Goal: Information Seeking & Learning: Learn about a topic

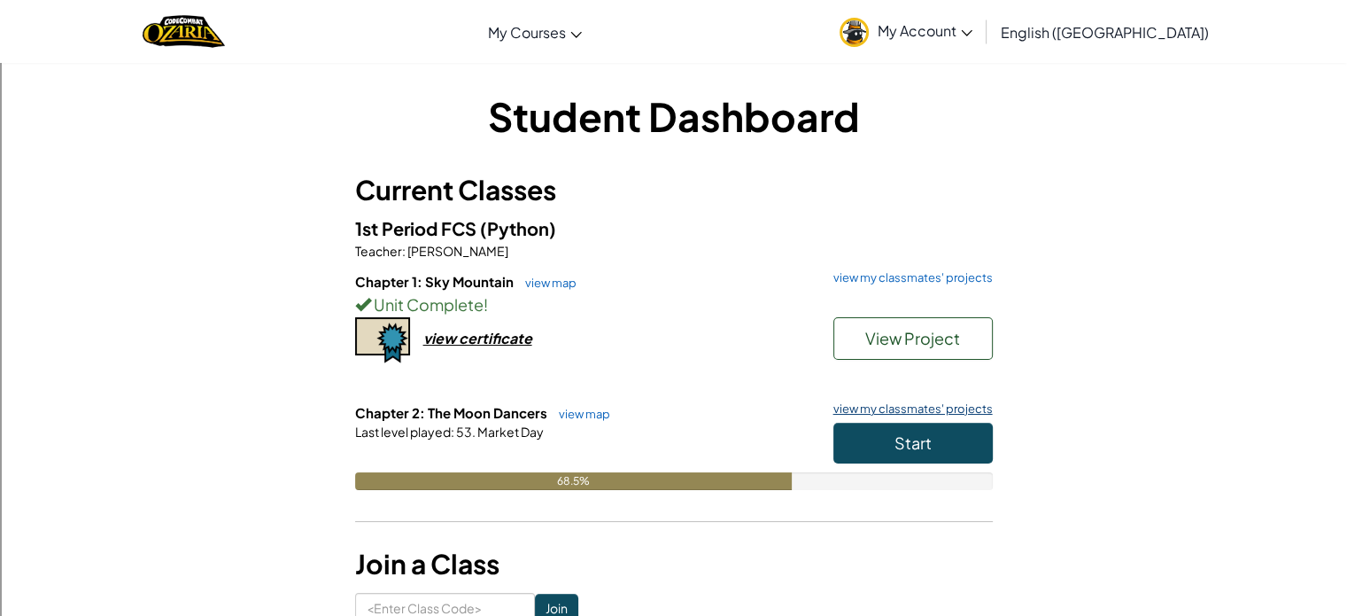
click at [840, 414] on link "view my classmates' projects" at bounding box center [909, 409] width 168 height 12
click at [864, 434] on button "Start" at bounding box center [912, 442] width 159 height 41
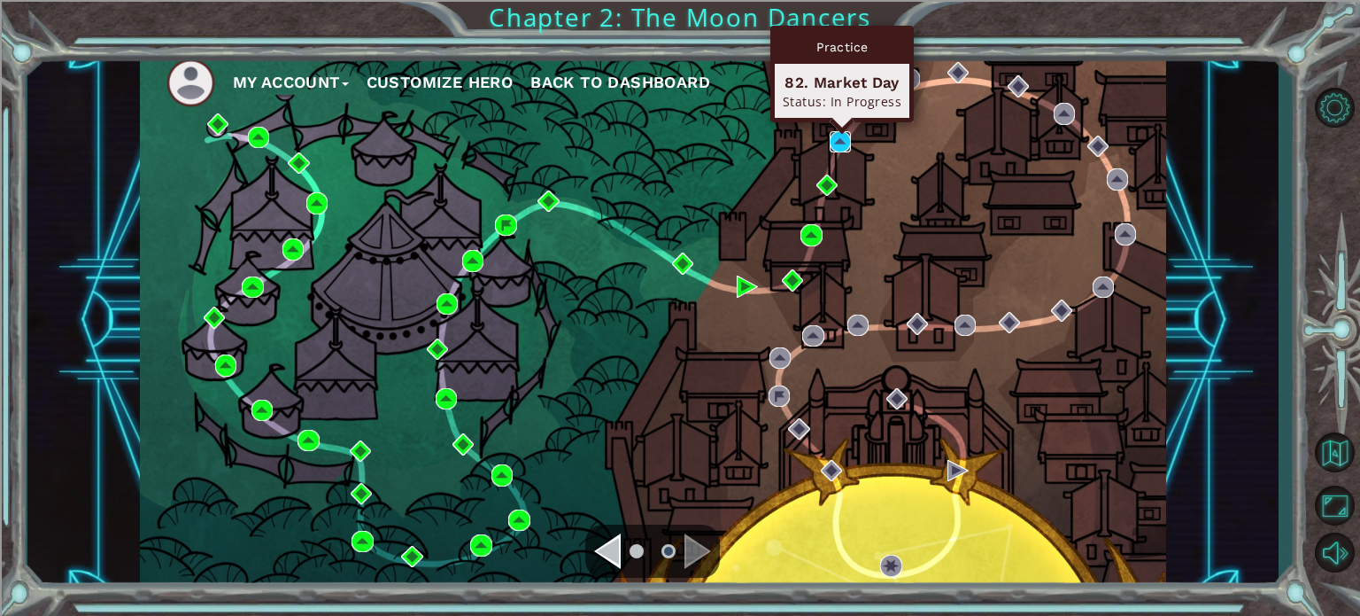
click at [850, 134] on img at bounding box center [840, 141] width 21 height 21
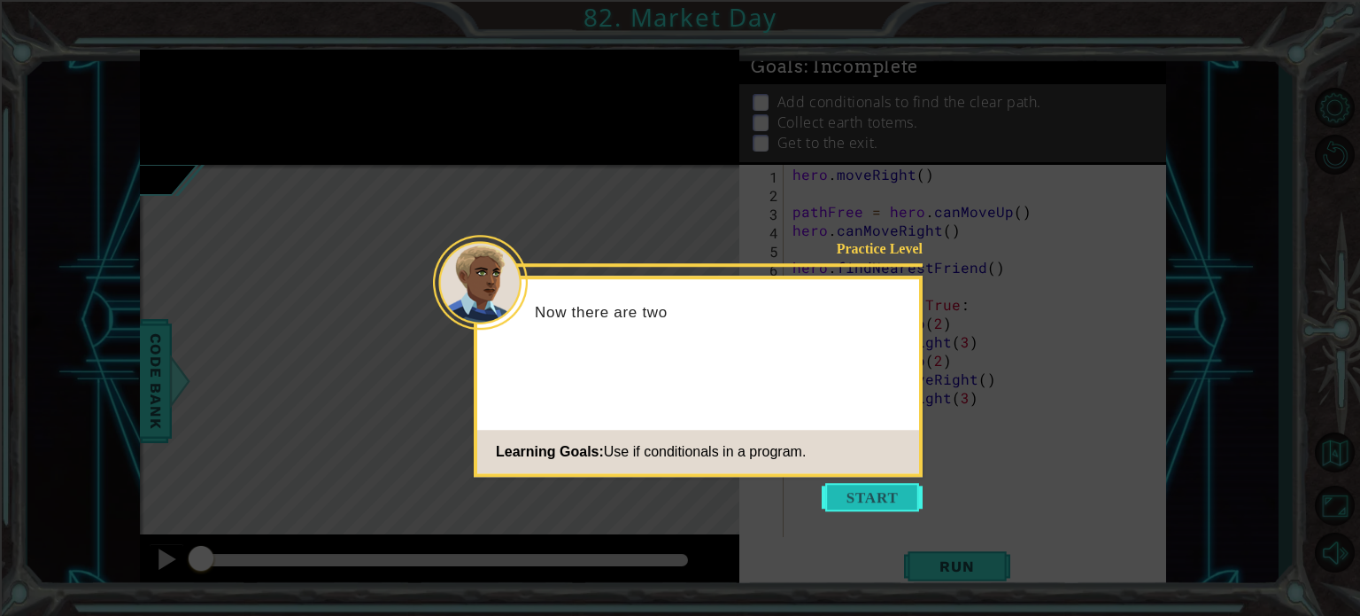
click at [853, 501] on button "Start" at bounding box center [872, 497] width 101 height 28
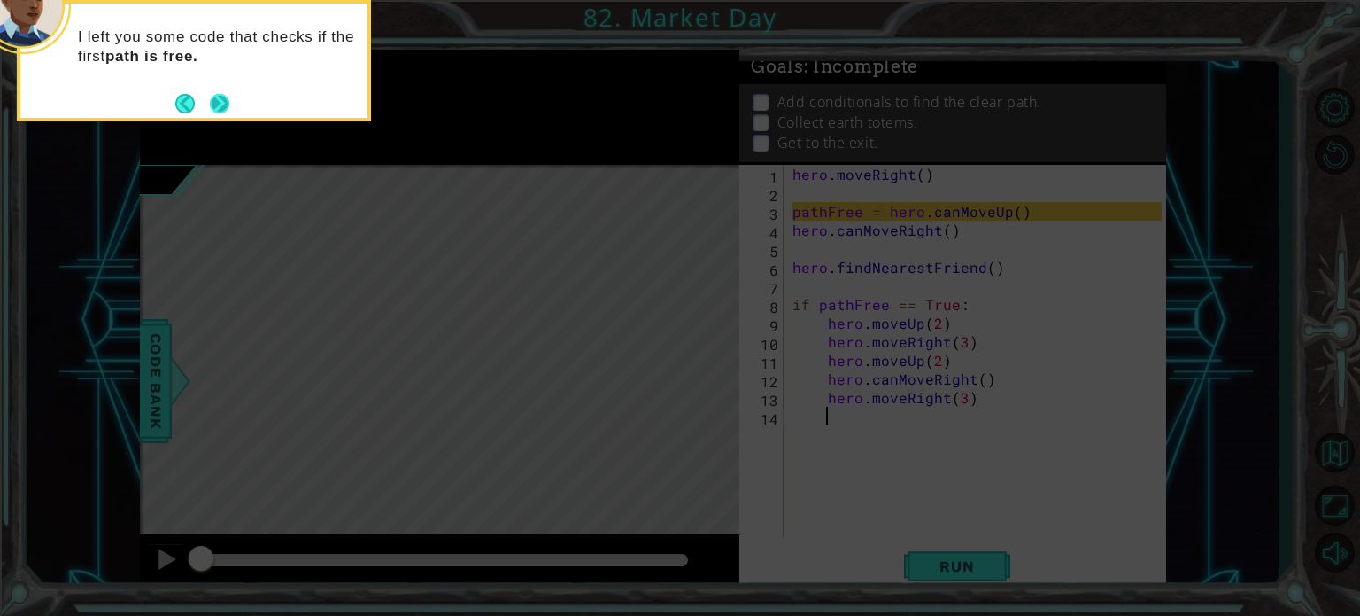
click at [219, 98] on button "Next" at bounding box center [219, 103] width 29 height 29
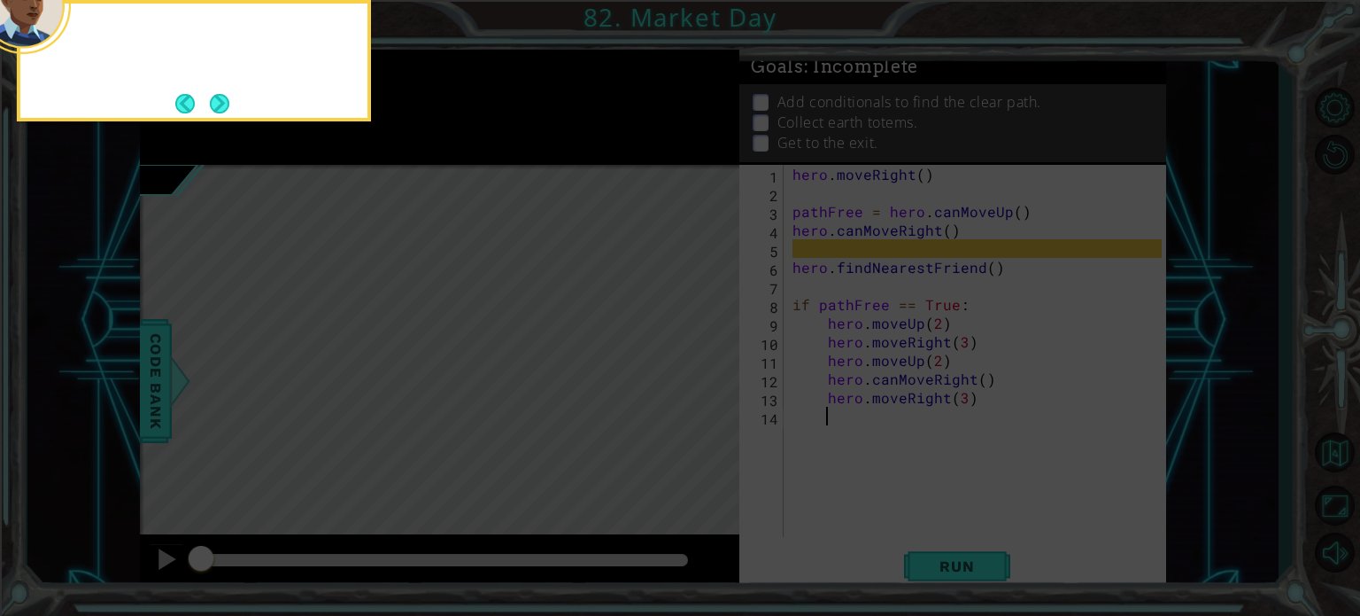
click at [219, 98] on button "Next" at bounding box center [220, 104] width 32 height 32
click at [219, 98] on button "Next" at bounding box center [219, 103] width 31 height 31
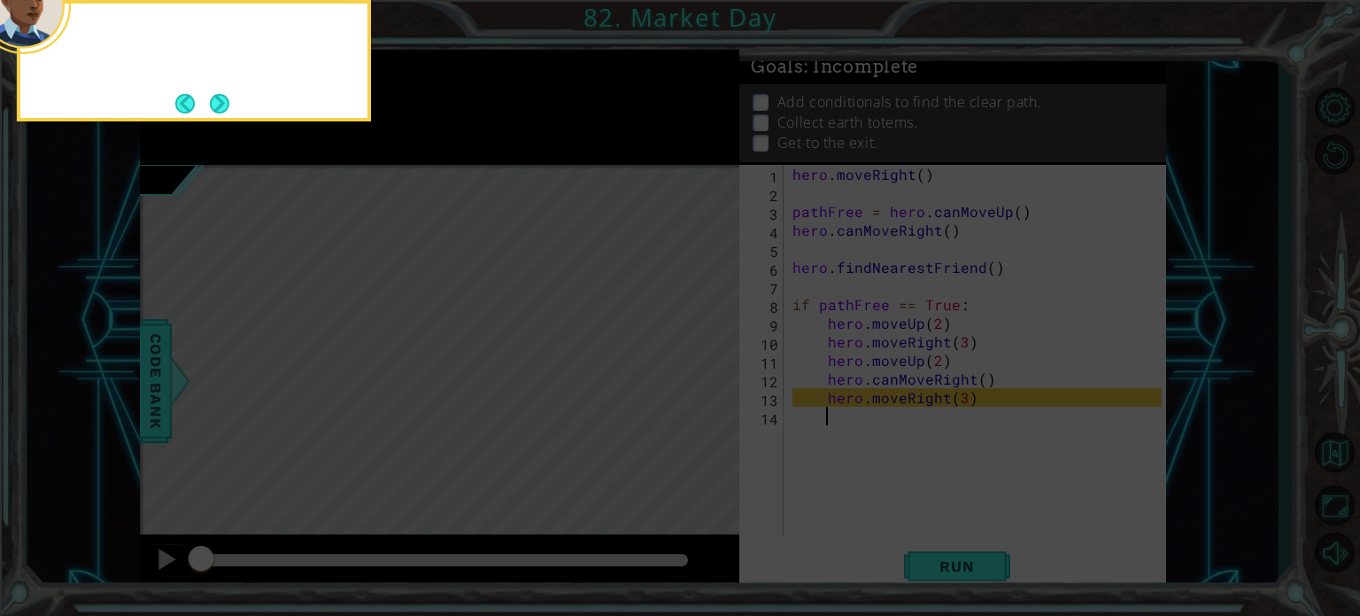
click at [219, 98] on button "Next" at bounding box center [219, 103] width 25 height 25
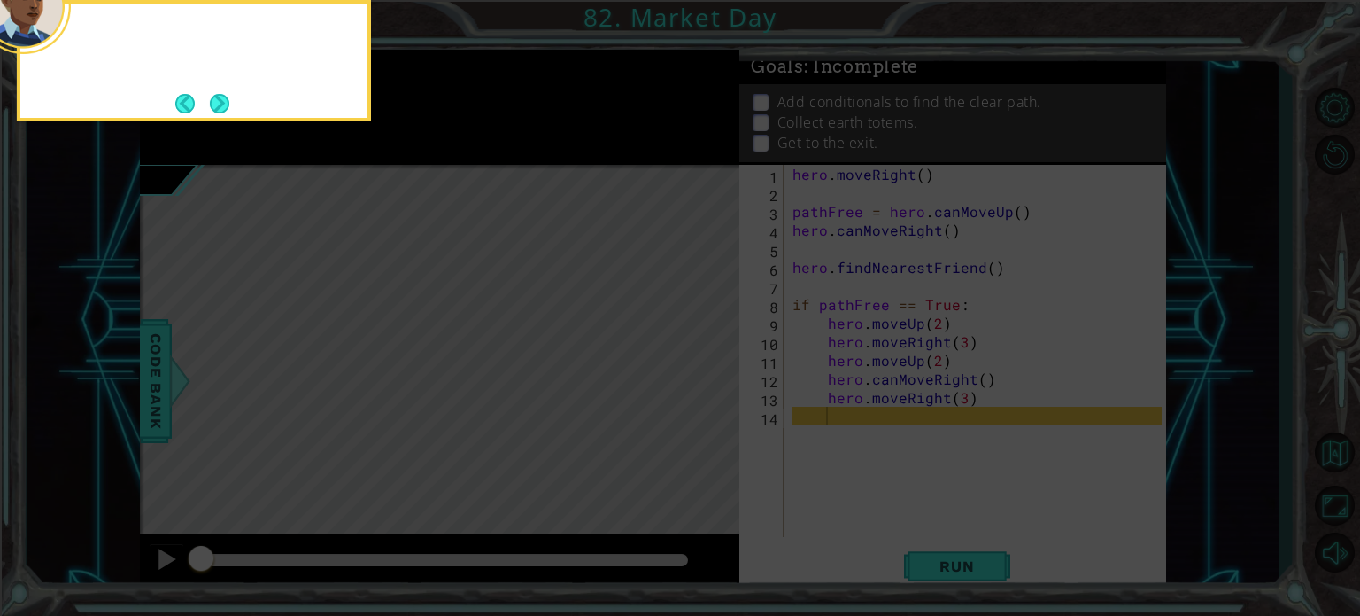
click at [219, 98] on button "Next" at bounding box center [219, 103] width 22 height 22
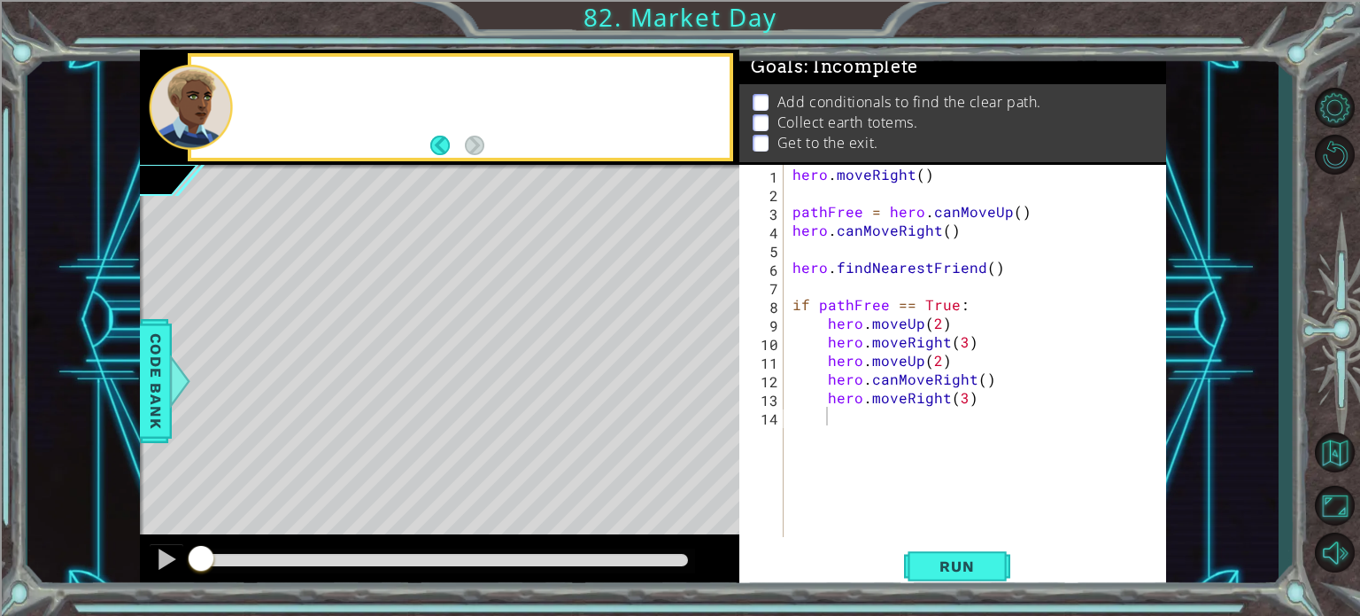
click at [219, 98] on div at bounding box center [191, 107] width 84 height 85
click at [928, 559] on span "Run" at bounding box center [957, 566] width 70 height 18
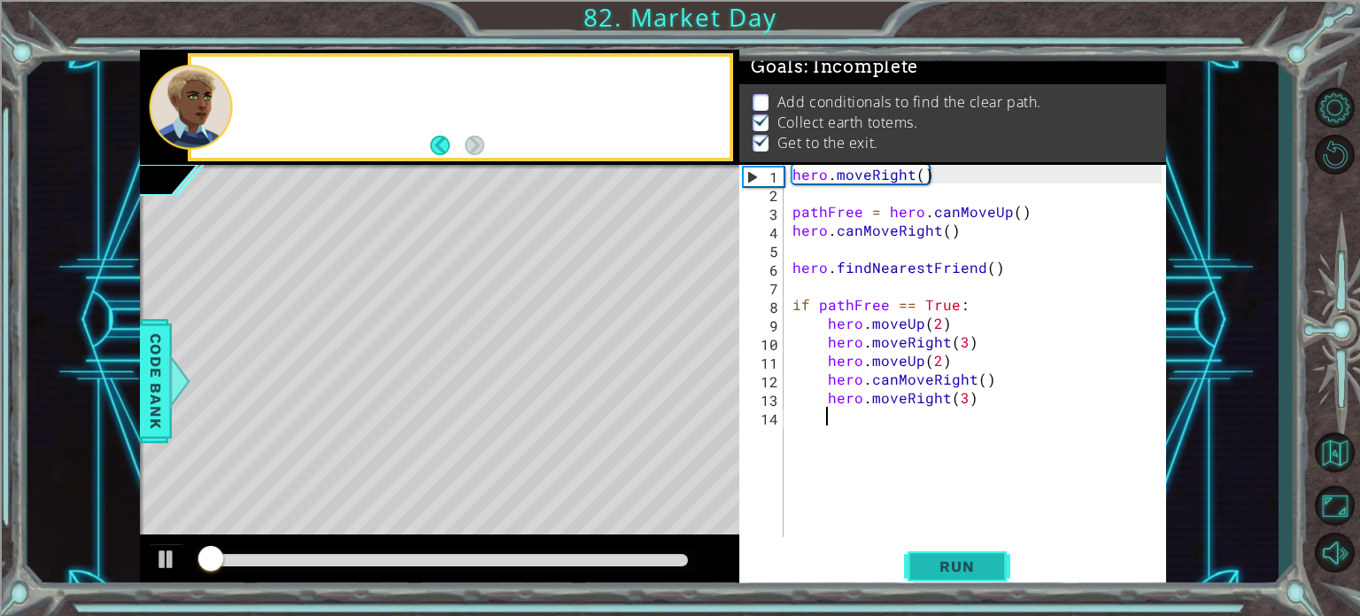
scroll to position [10, 0]
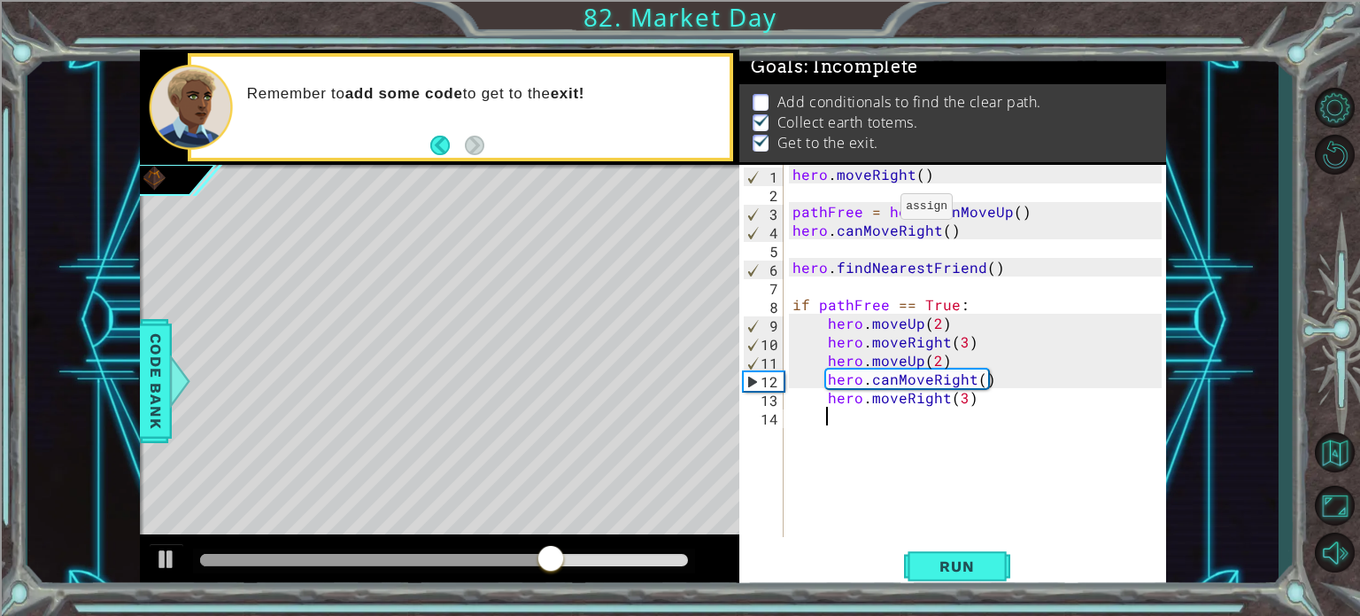
click at [879, 211] on div "hero . moveRight ( ) pathFree = hero . canMoveUp ( ) hero . canMoveRight ( ) he…" at bounding box center [980, 369] width 382 height 409
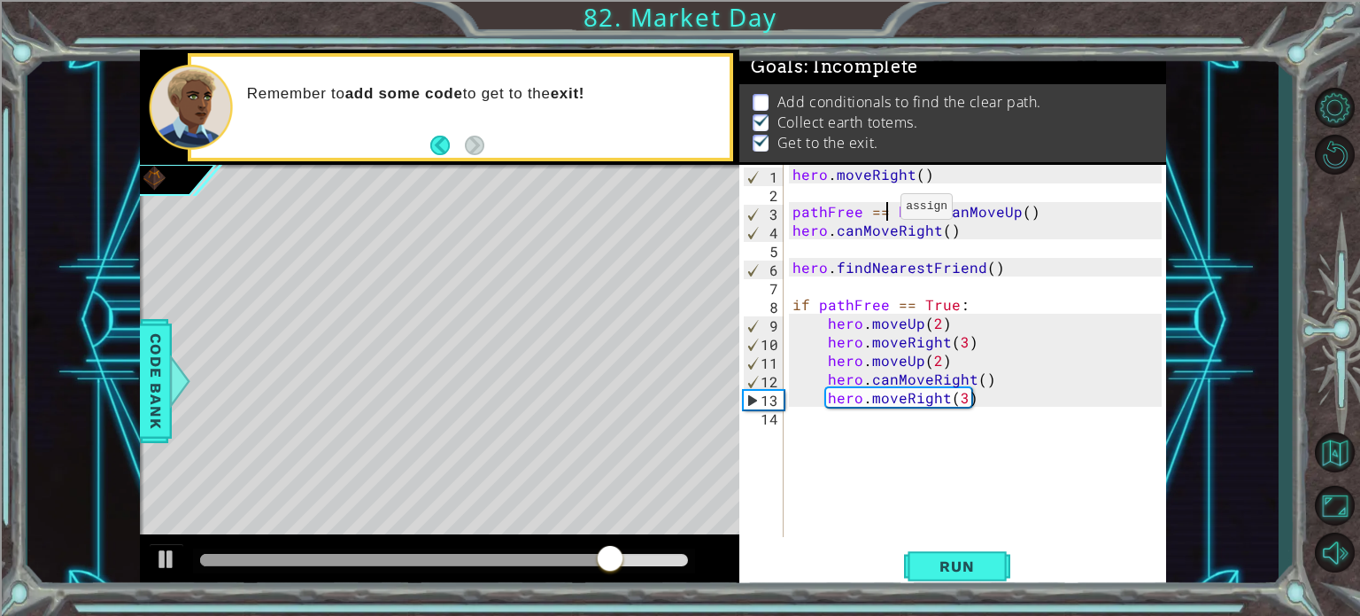
scroll to position [0, 5]
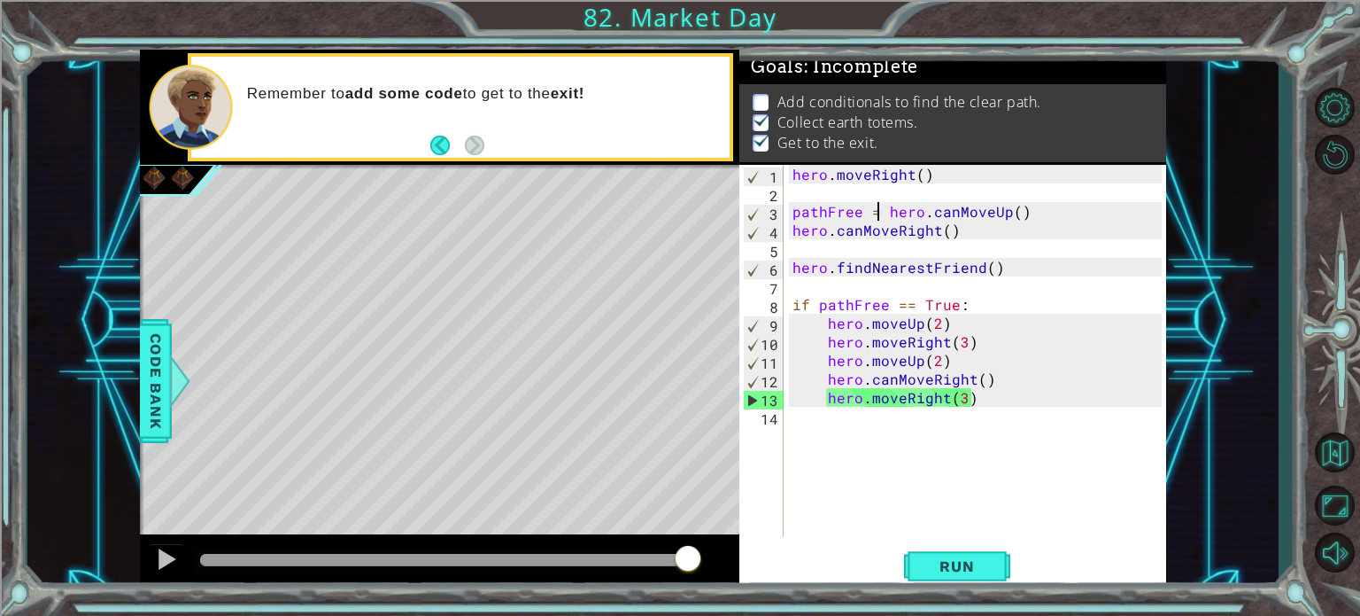
click at [1029, 268] on div "hero . moveRight ( ) pathFree = hero . canMoveUp ( ) hero . canMoveRight ( ) he…" at bounding box center [980, 369] width 382 height 409
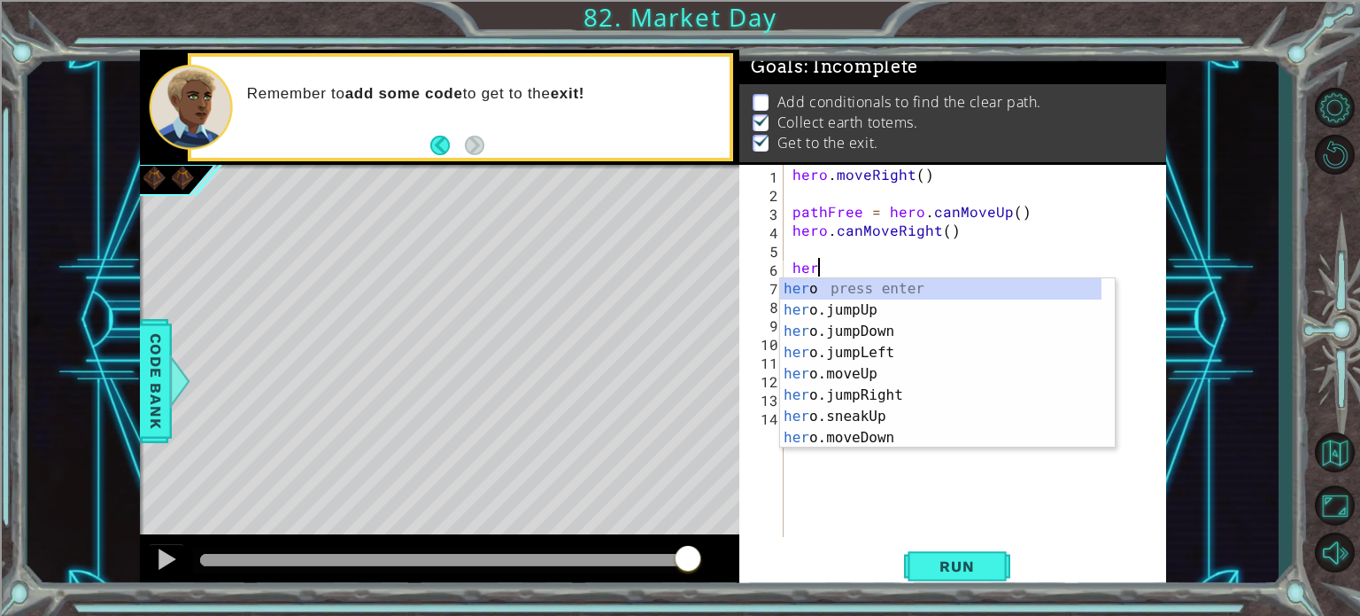
scroll to position [0, 0]
type textarea "h"
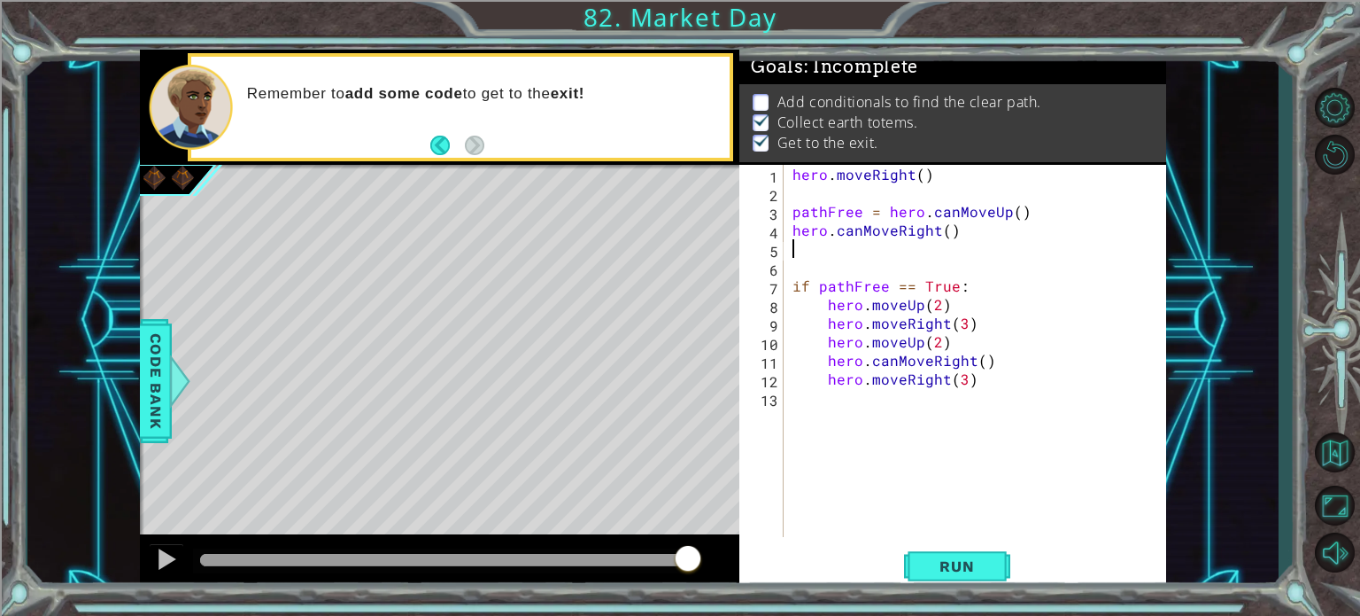
type textarea "hero.canMoveRight()"
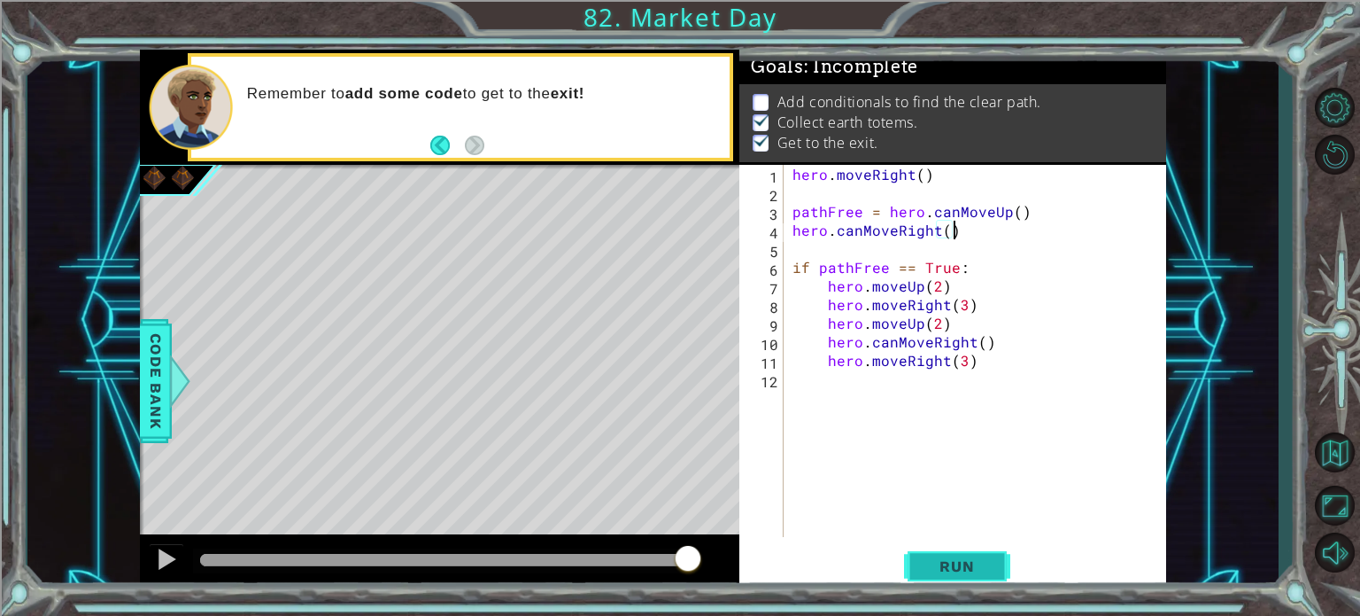
click at [964, 577] on button "Run" at bounding box center [957, 566] width 106 height 43
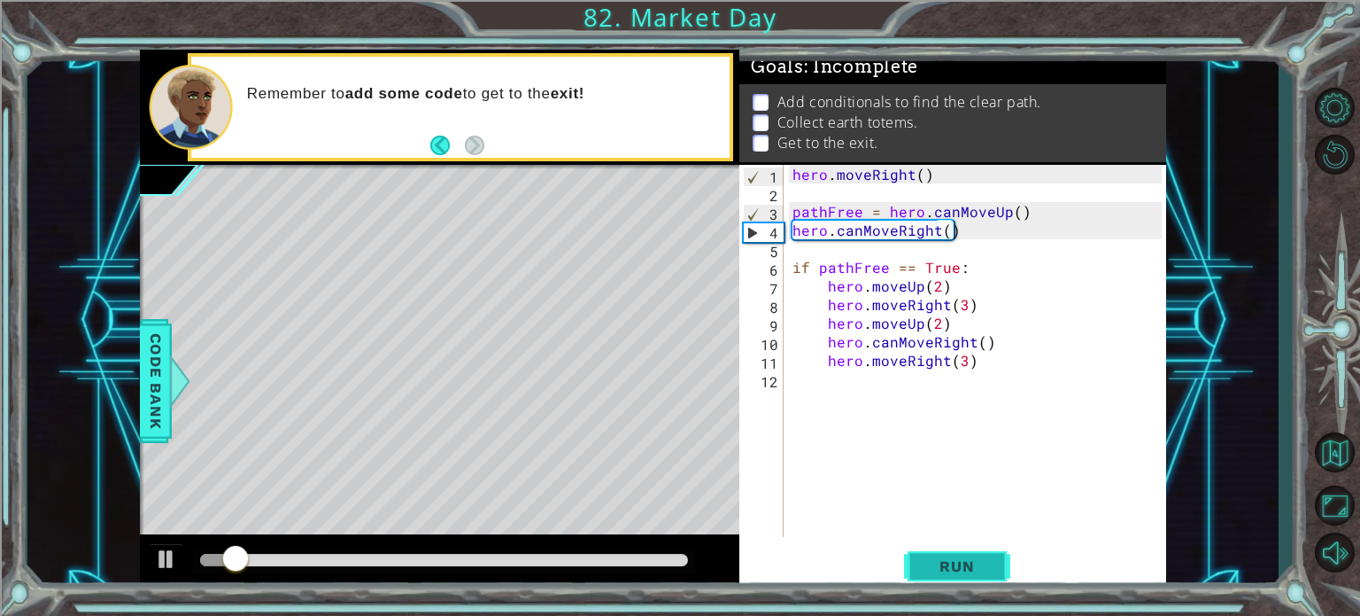
click at [918, 556] on button "Run" at bounding box center [957, 566] width 106 height 43
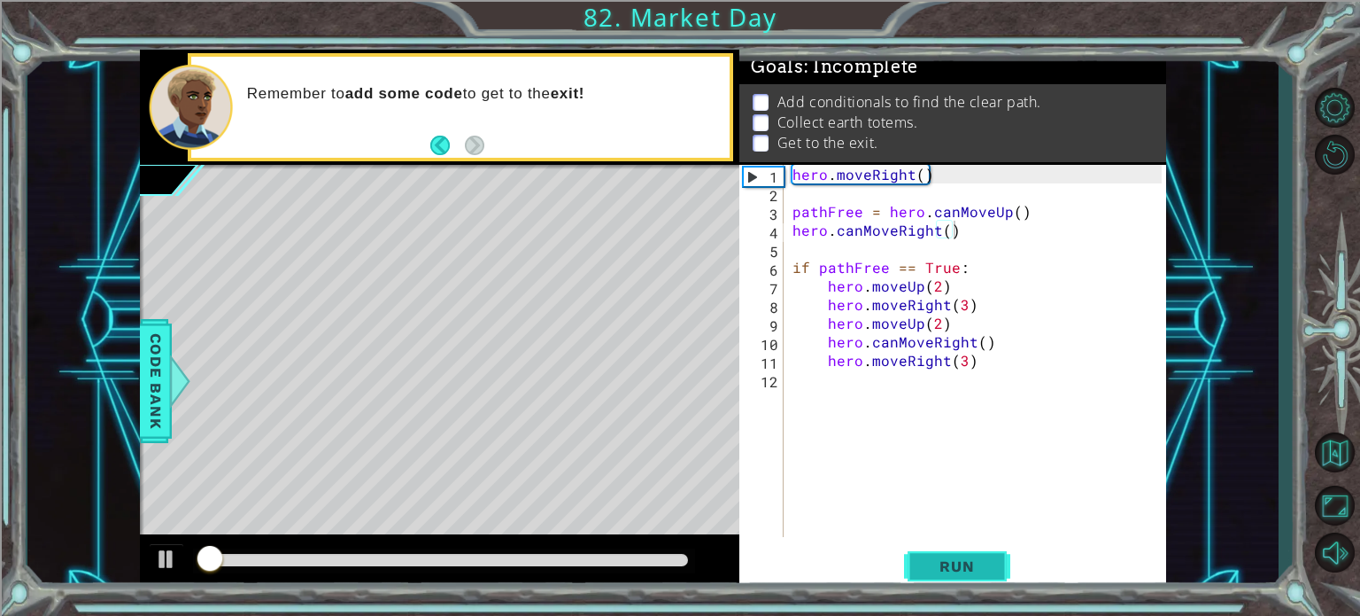
click at [918, 556] on button "Run" at bounding box center [957, 566] width 106 height 43
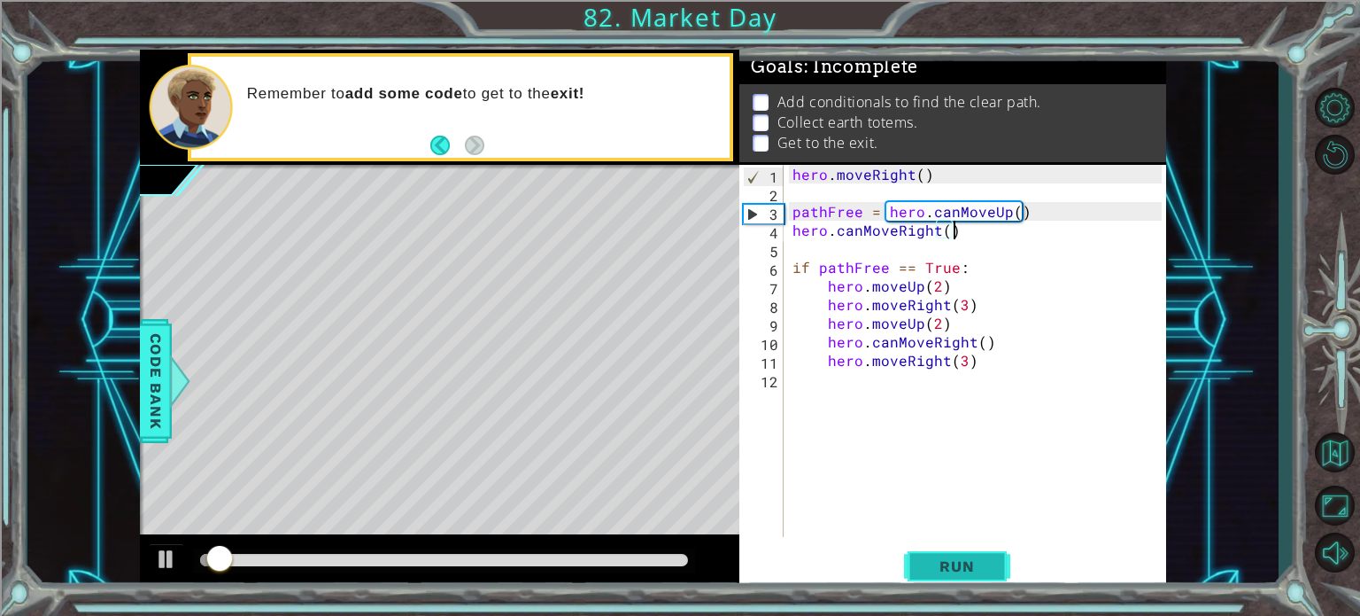
click at [918, 556] on button "Run" at bounding box center [957, 566] width 106 height 43
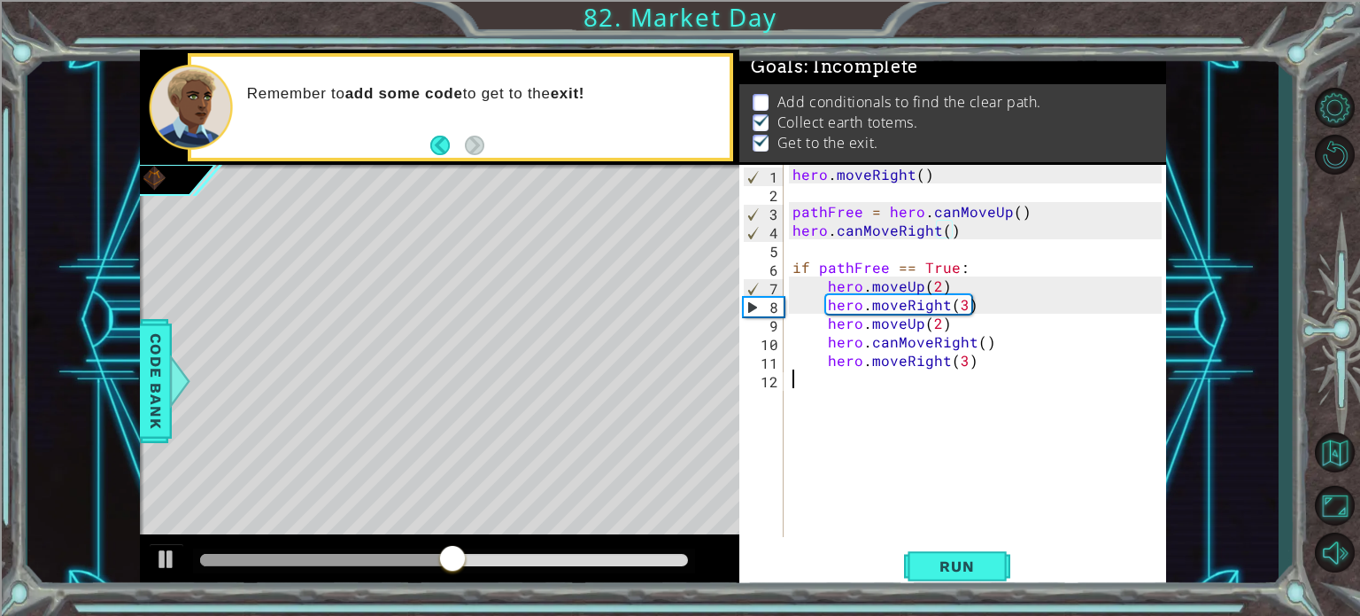
click at [791, 381] on div "hero . moveRight ( ) pathFree = hero . canMoveUp ( ) hero . canMoveRight ( ) if…" at bounding box center [980, 369] width 382 height 409
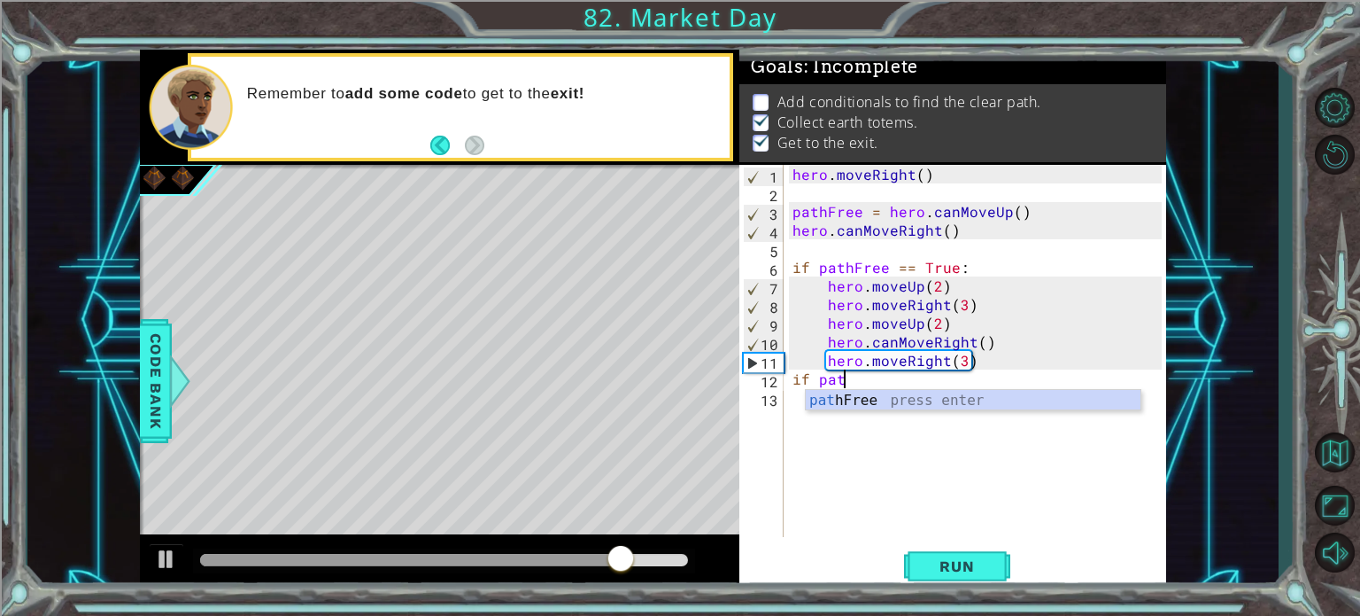
scroll to position [0, 4]
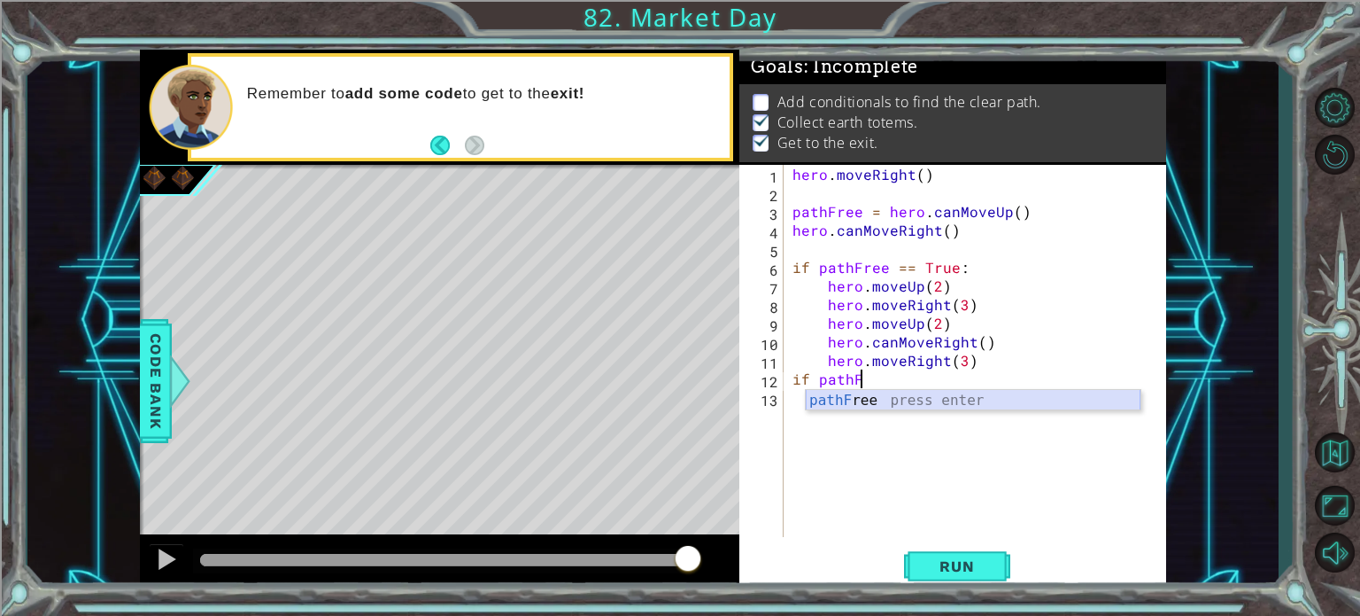
click at [957, 391] on div "pathF ree press enter" at bounding box center [973, 422] width 335 height 64
type textarea "if pathFree == False:"
click at [791, 403] on div "hero . moveRight ( ) pathFree = hero . canMoveUp ( ) hero . canMoveRight ( ) if…" at bounding box center [980, 369] width 382 height 409
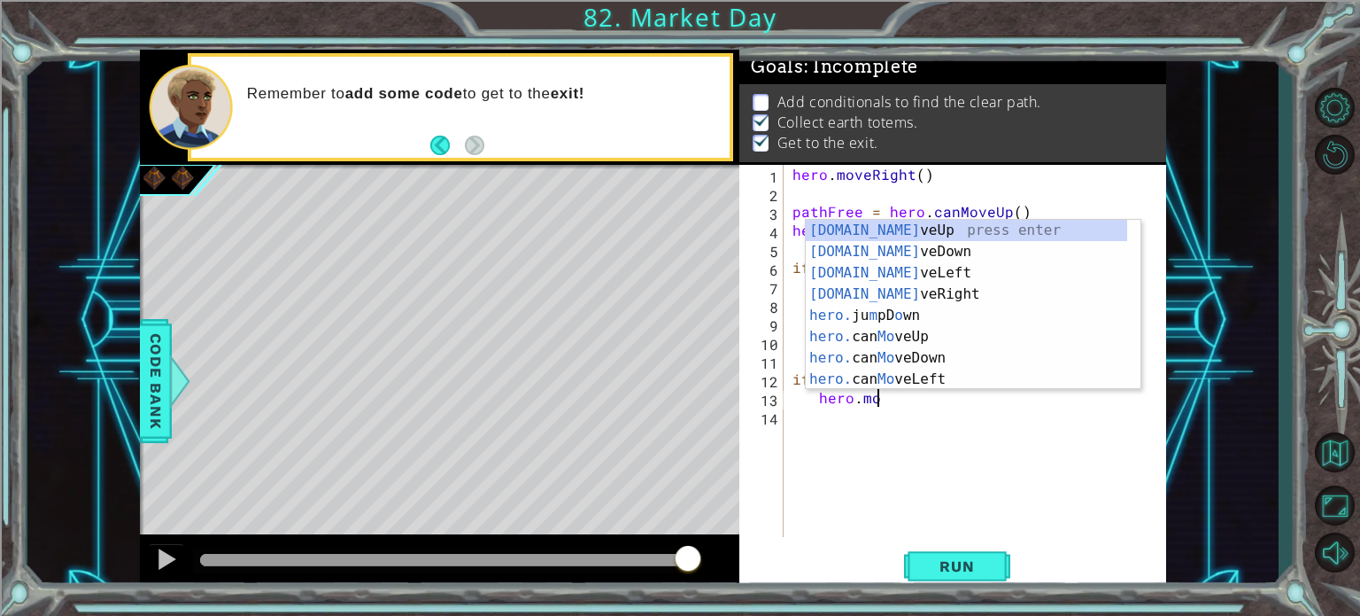
scroll to position [0, 4]
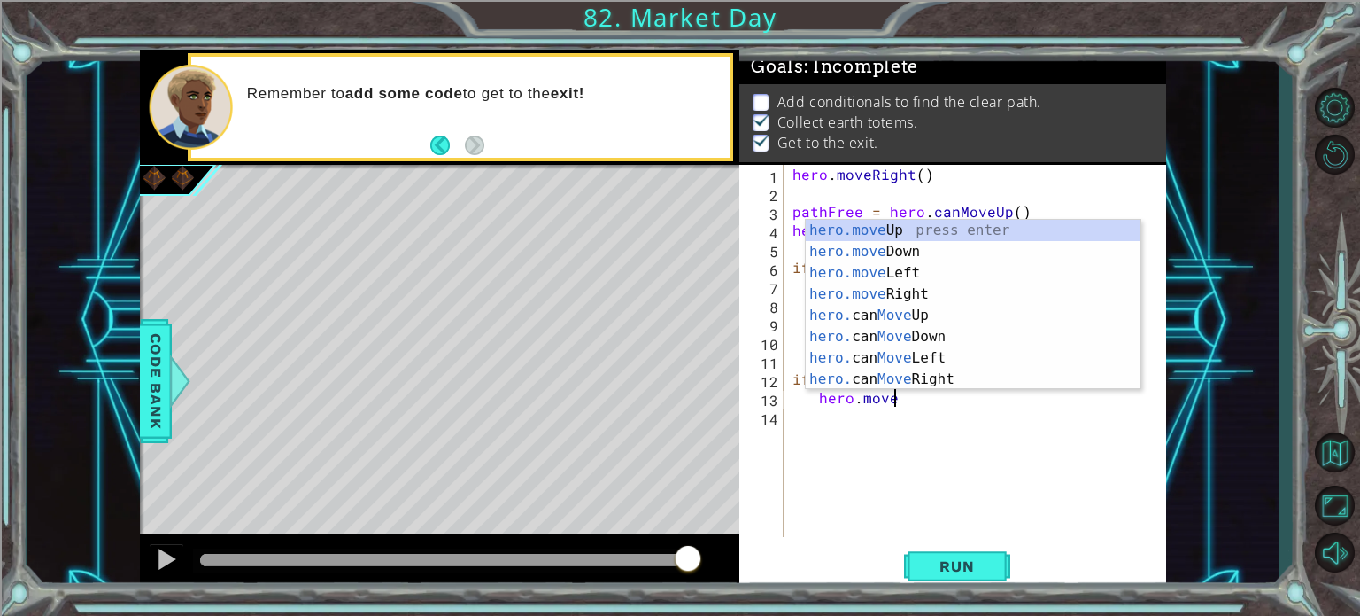
type textarea "hero.move"
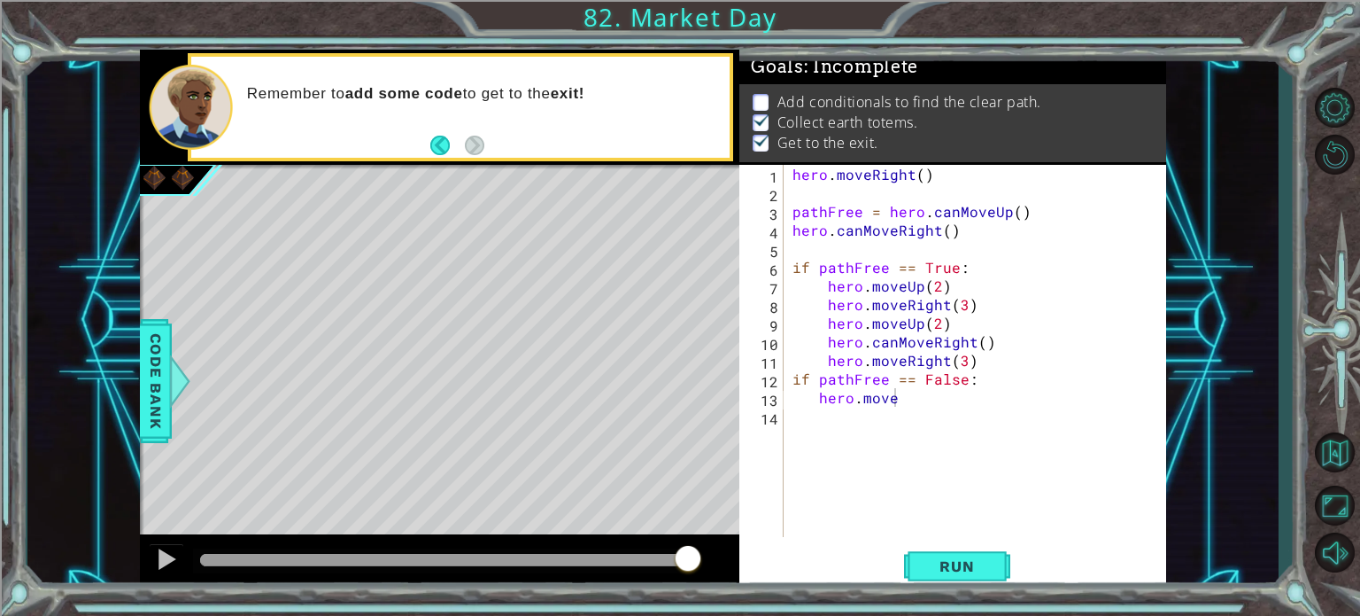
click at [868, 546] on div "Run" at bounding box center [957, 566] width 427 height 43
click at [1328, 138] on button "Restart Level" at bounding box center [1334, 155] width 51 height 42
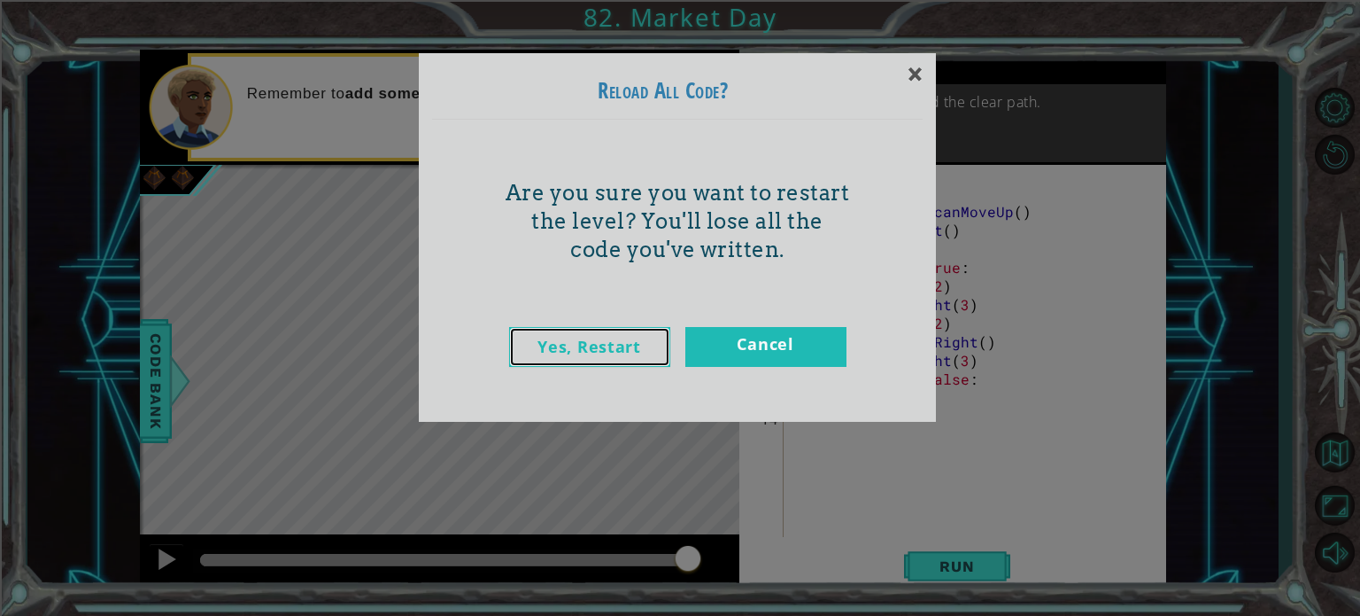
click at [614, 339] on link "Yes, Restart" at bounding box center [589, 347] width 161 height 40
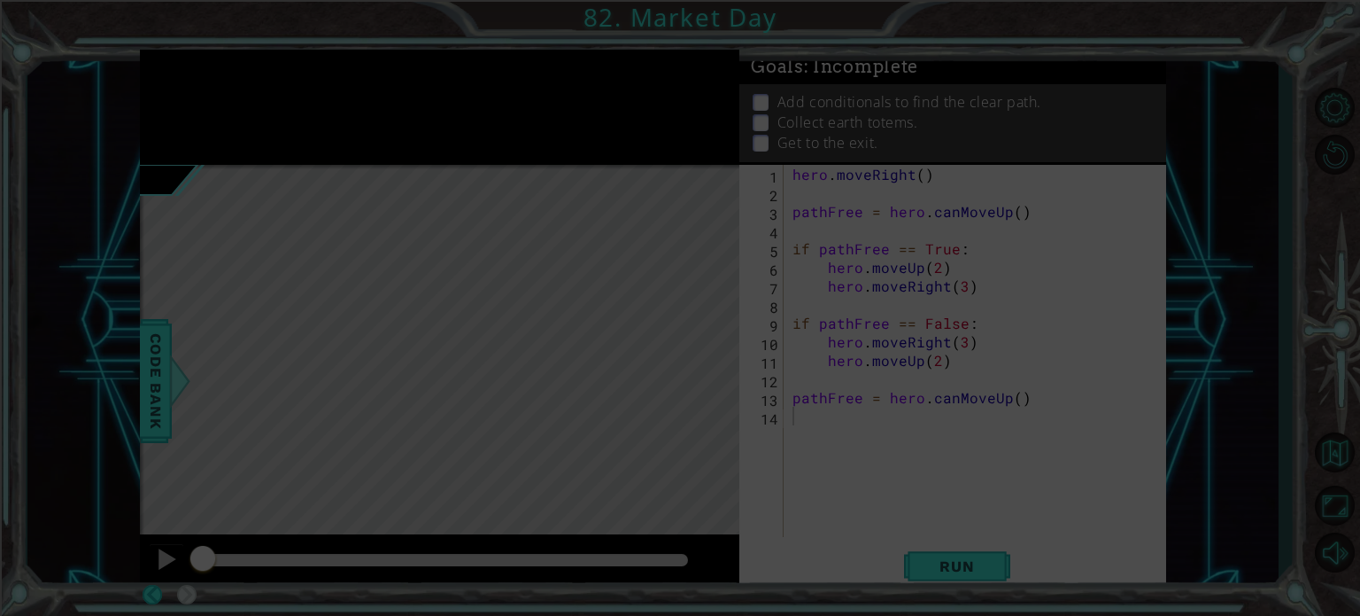
scroll to position [0, 0]
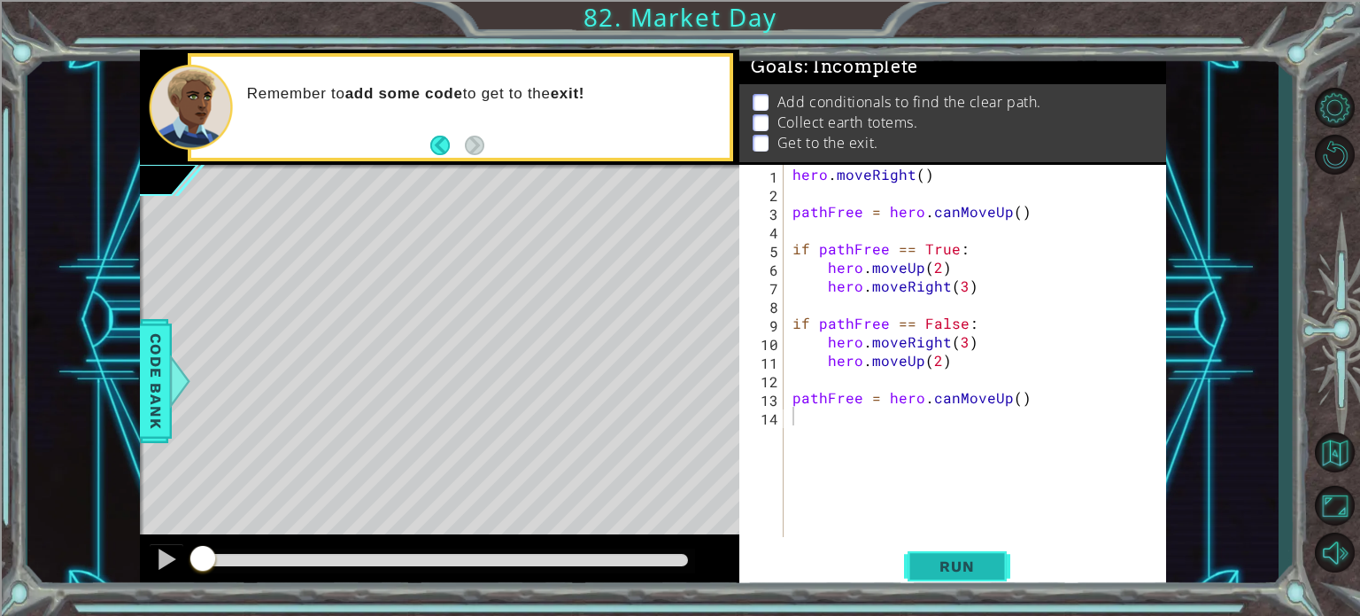
click at [936, 559] on span "Run" at bounding box center [957, 566] width 70 height 18
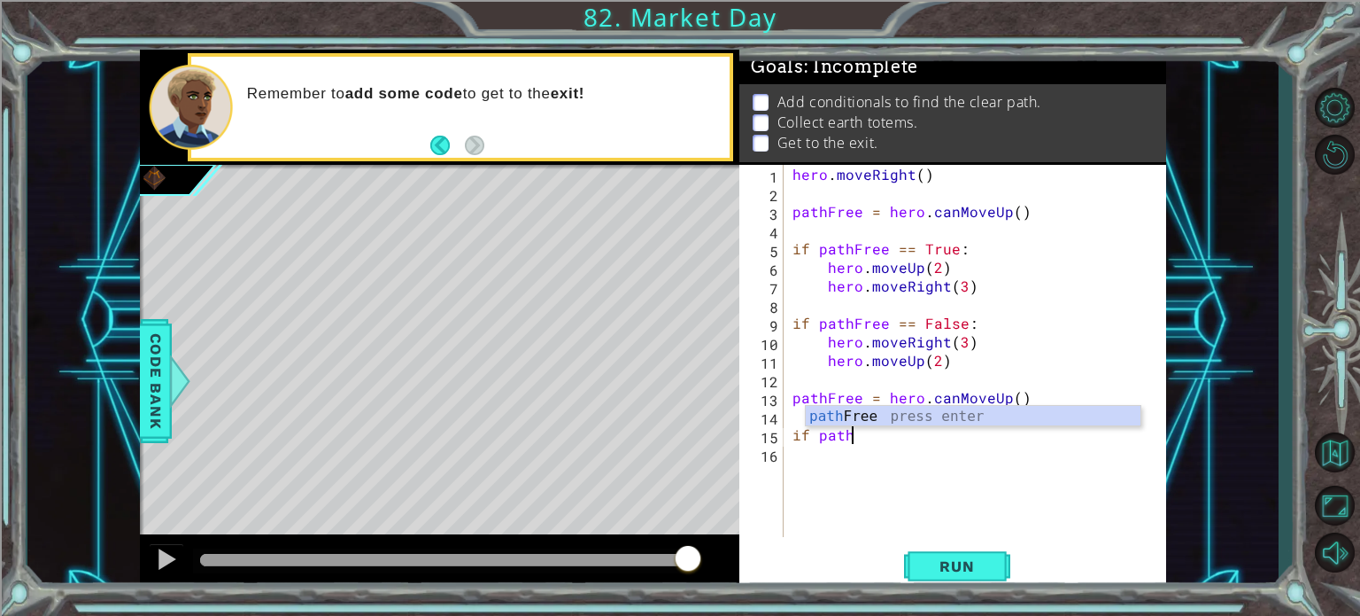
scroll to position [0, 3]
click at [833, 407] on div "path Free press enter" at bounding box center [973, 438] width 335 height 64
type textarea "if pathFree == True"
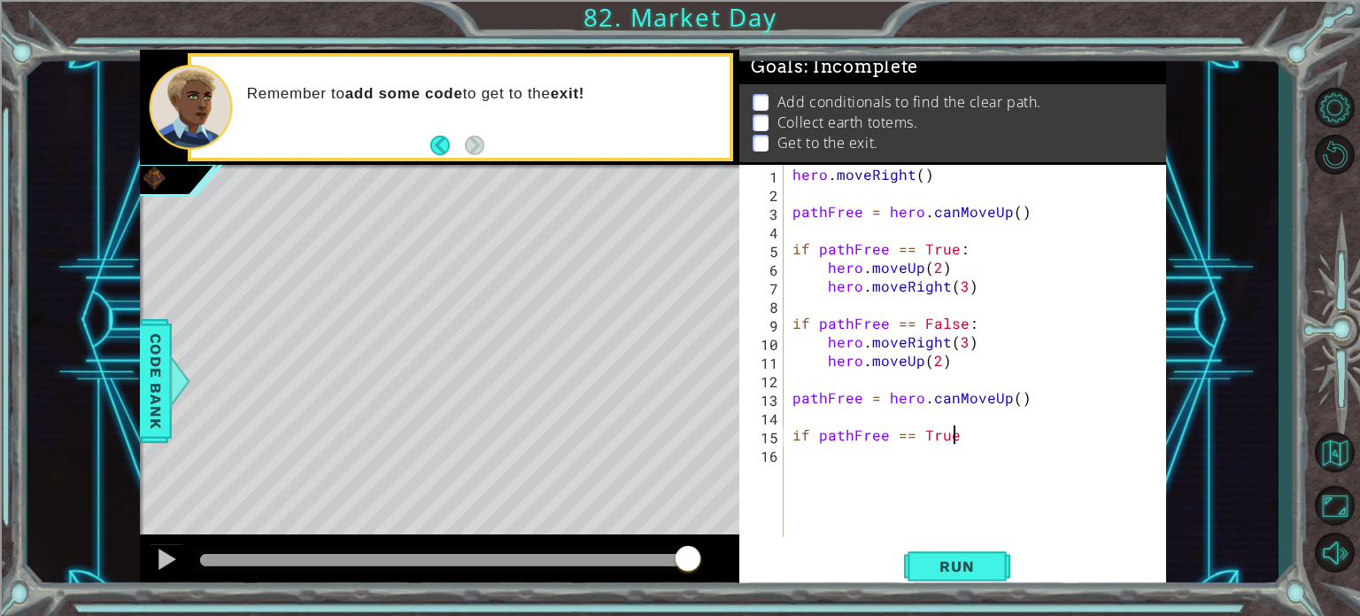
type textarea "if pathFree == True:"
click at [964, 561] on span "Run" at bounding box center [957, 566] width 70 height 18
